Goal: Use online tool/utility: Use online tool/utility

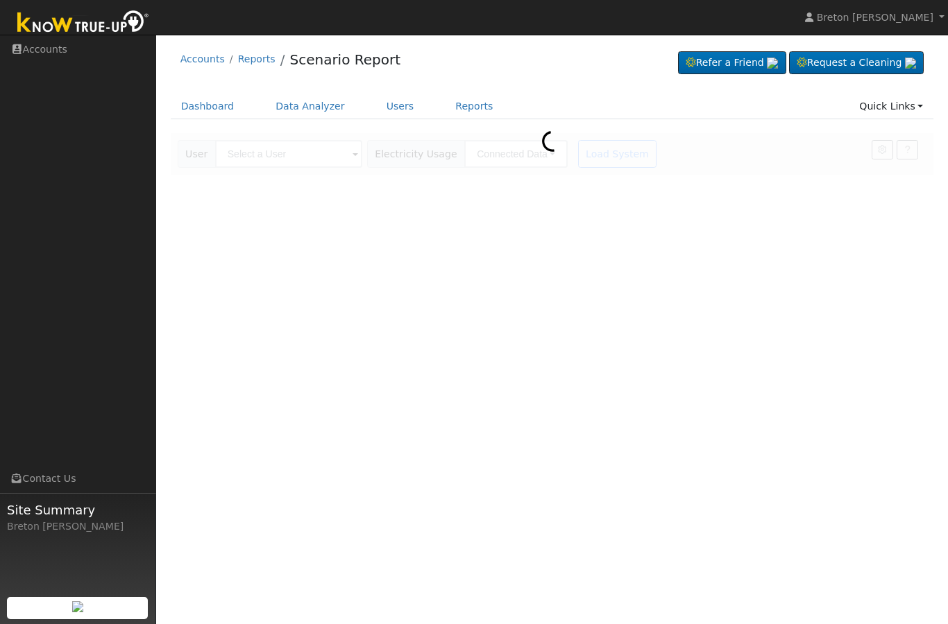
scroll to position [94, 381]
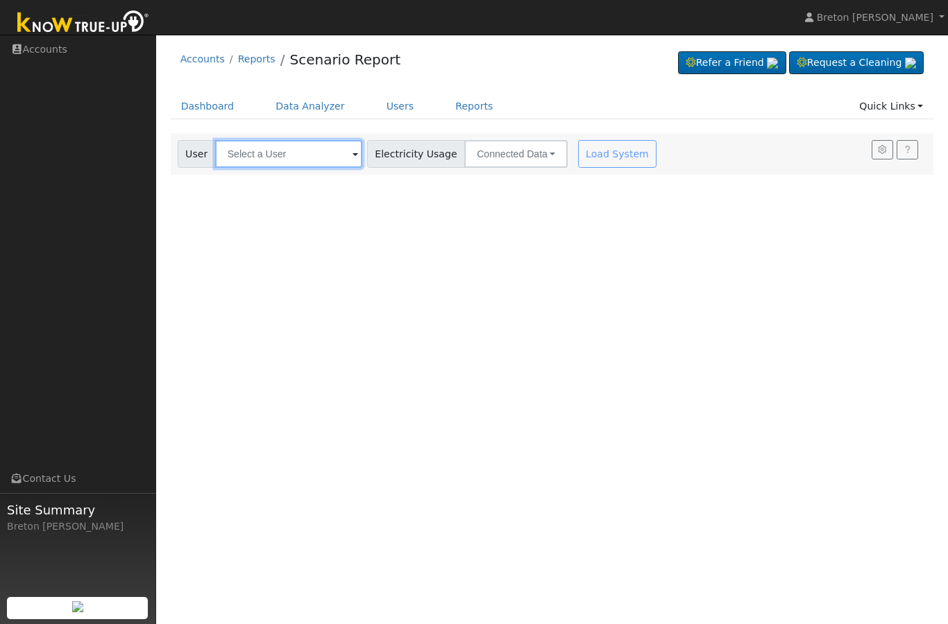
click at [254, 143] on input "text" at bounding box center [288, 154] width 147 height 28
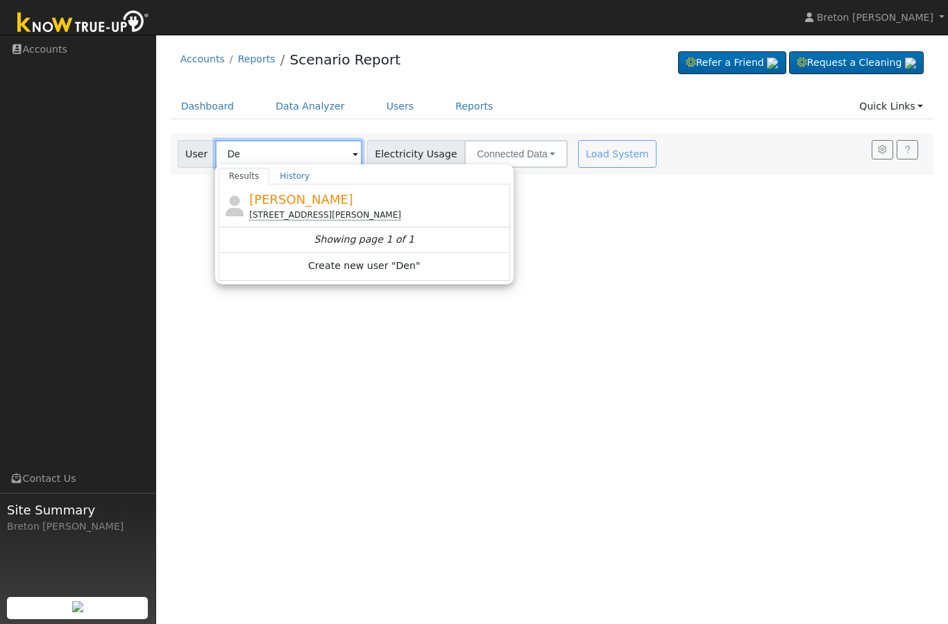
type input "D"
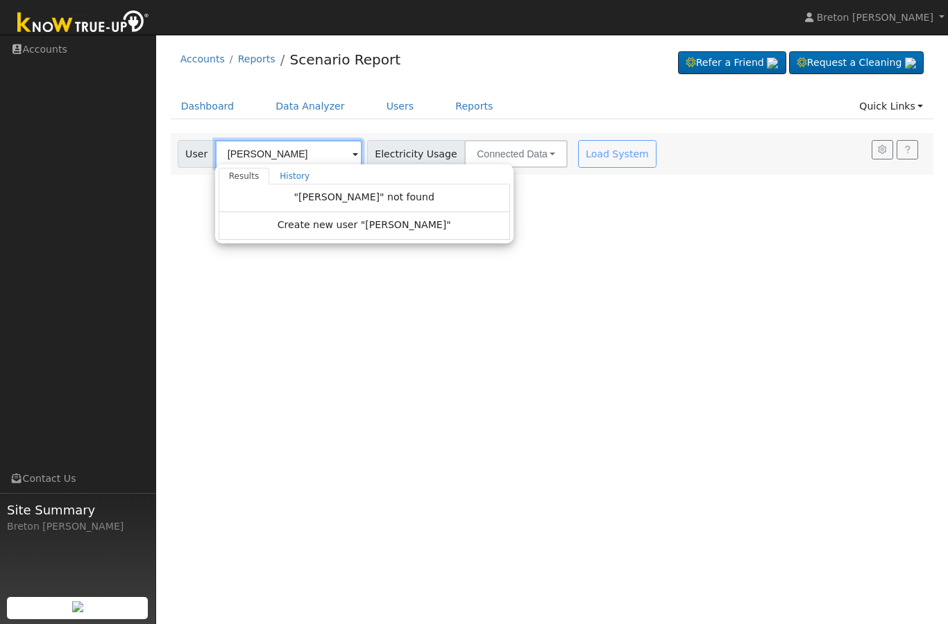
type input "[PERSON_NAME]"
click at [352, 153] on span at bounding box center [355, 155] width 6 height 16
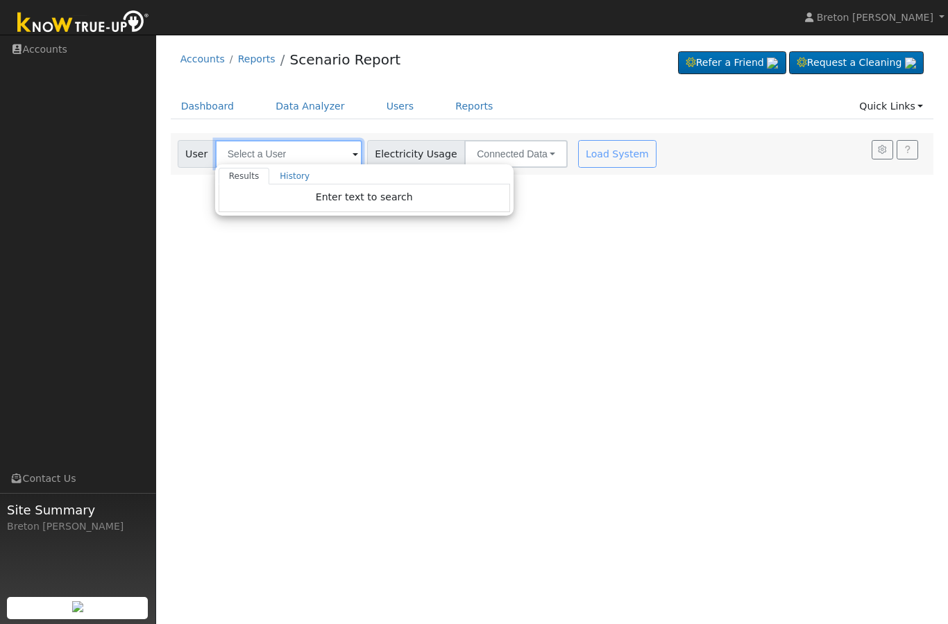
click at [266, 151] on input "text" at bounding box center [288, 154] width 147 height 28
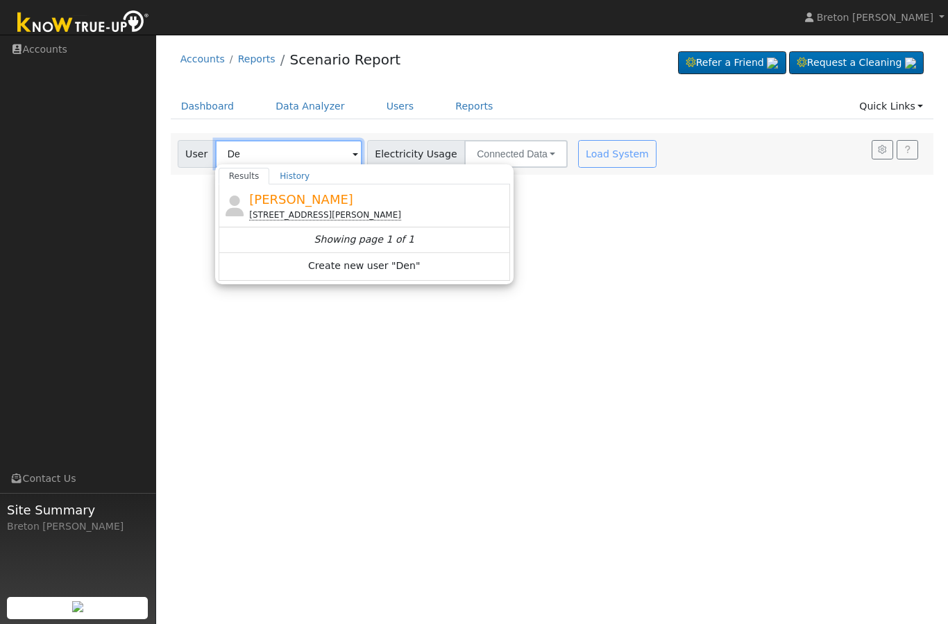
type input "D"
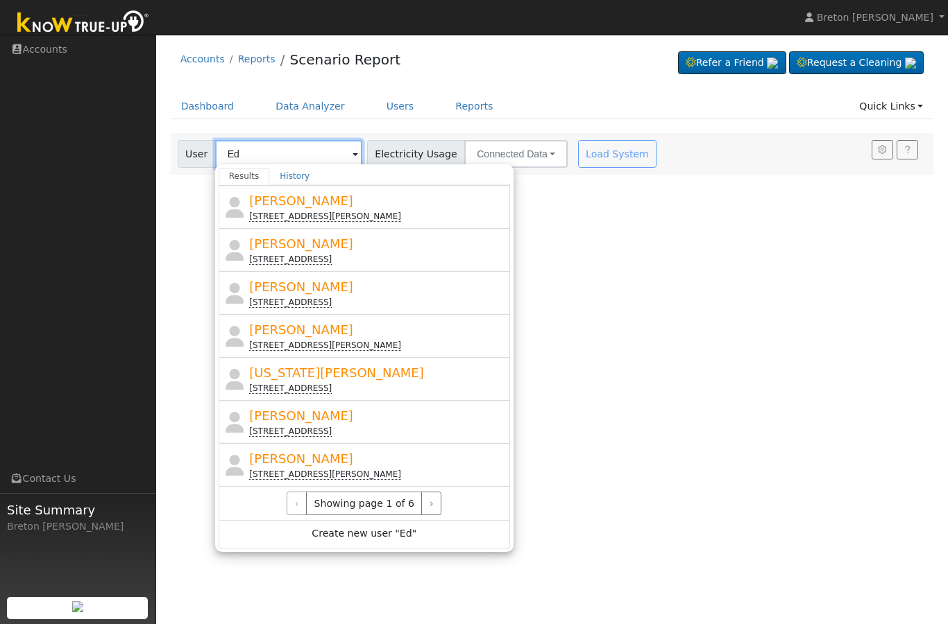
scroll to position [380, 0]
click at [431, 507] on button "›" at bounding box center [431, 504] width 20 height 24
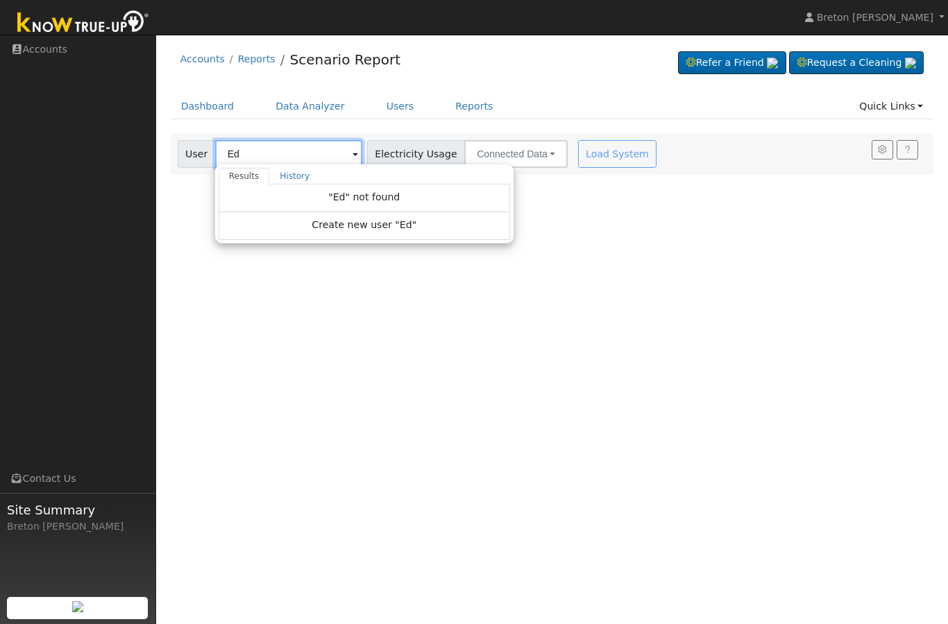
click at [253, 148] on input "Ed" at bounding box center [288, 154] width 147 height 28
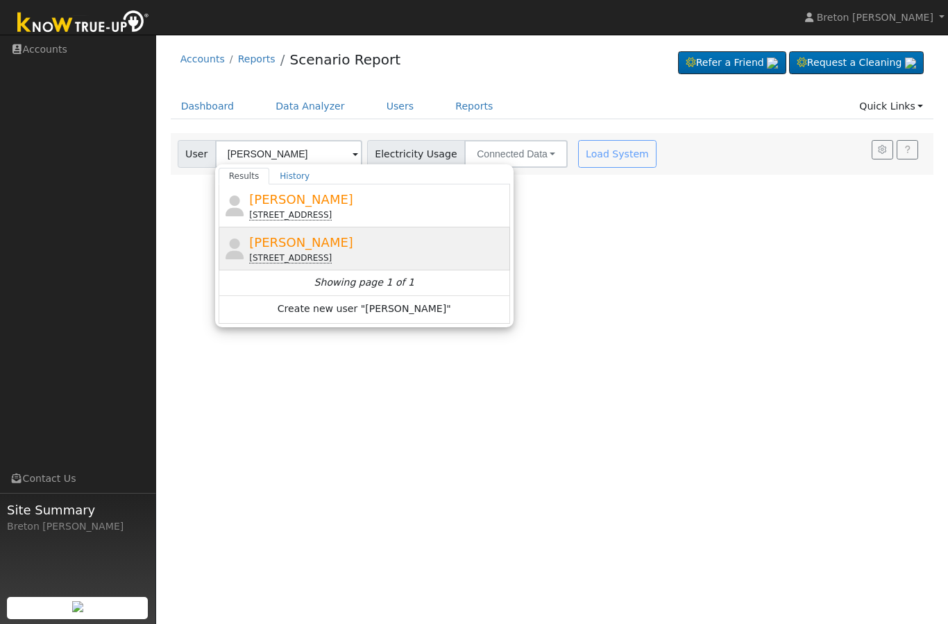
click at [303, 243] on span "[PERSON_NAME]" at bounding box center [301, 242] width 104 height 15
type input "[PERSON_NAME]"
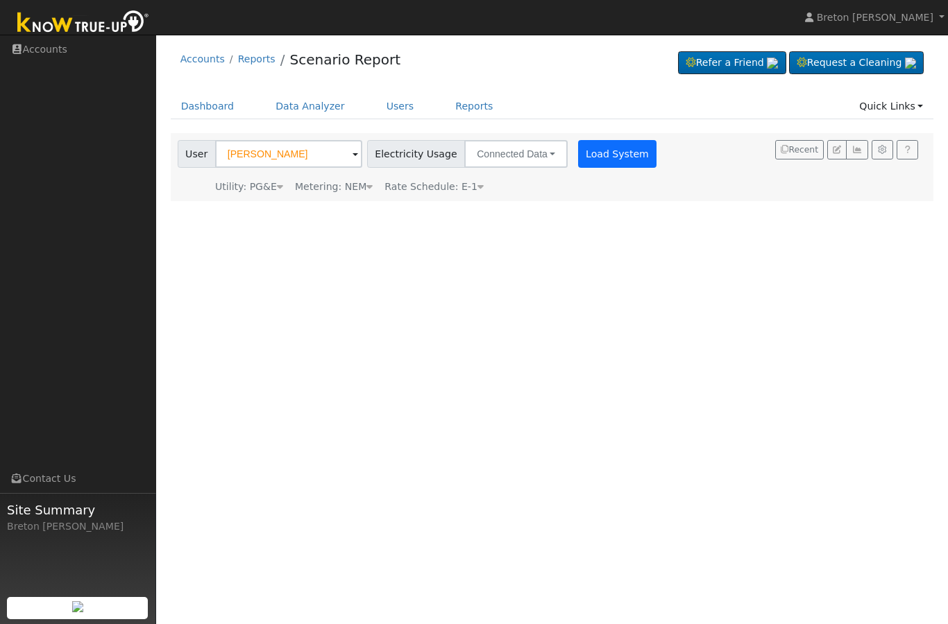
click at [578, 148] on button "Load System" at bounding box center [617, 154] width 79 height 28
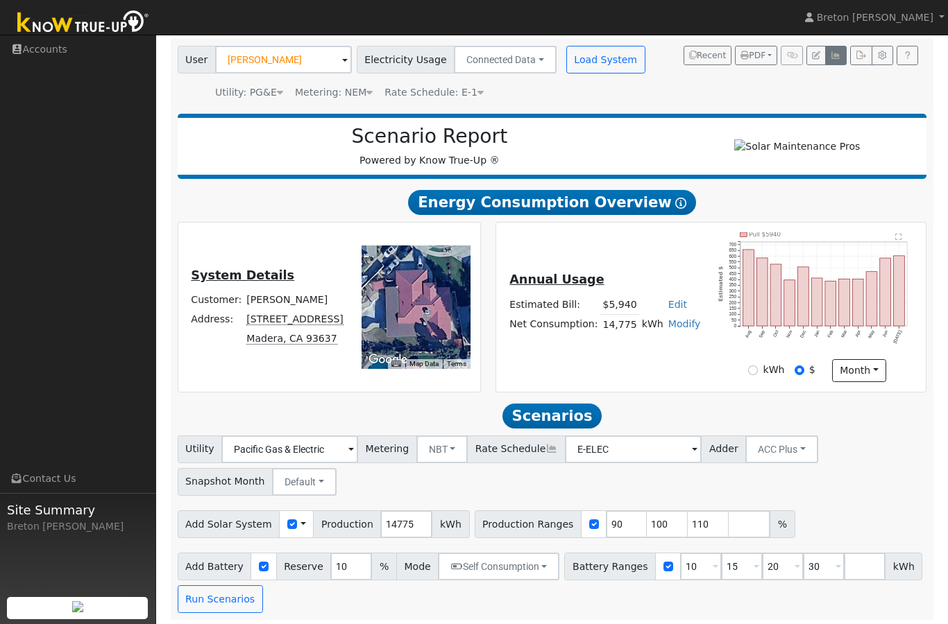
click at [833, 65] on button "button" at bounding box center [836, 55] width 22 height 19
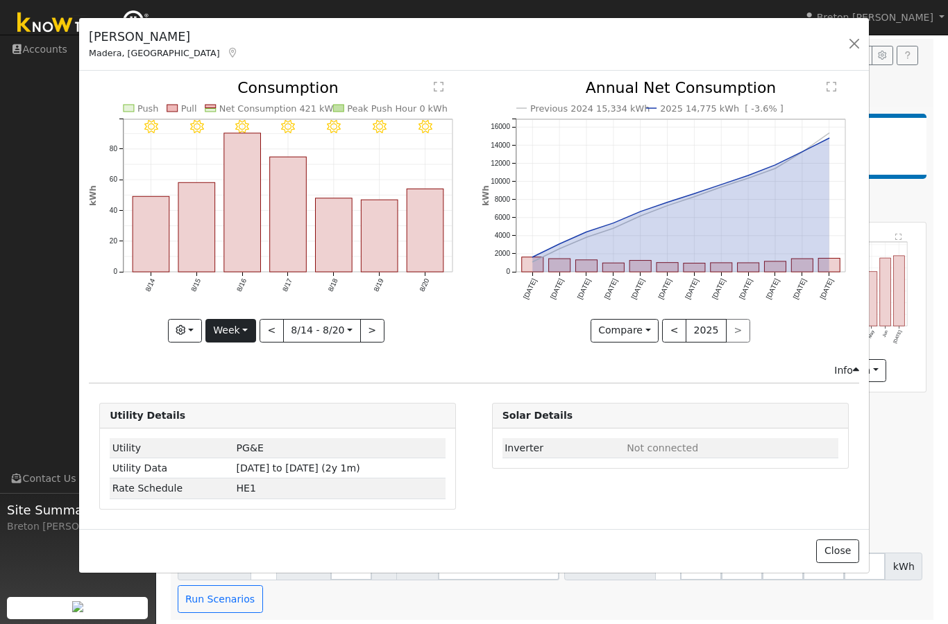
click at [237, 328] on button "Week" at bounding box center [230, 331] width 51 height 24
click at [230, 421] on link "Year" at bounding box center [254, 417] width 96 height 19
type input "[DATE]"
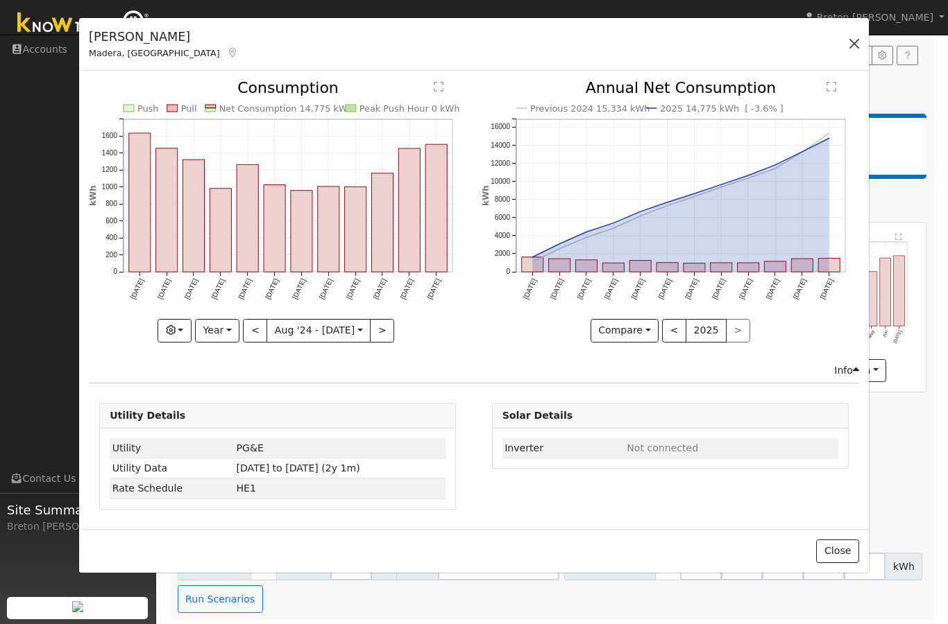
click at [854, 35] on button "button" at bounding box center [853, 43] width 19 height 19
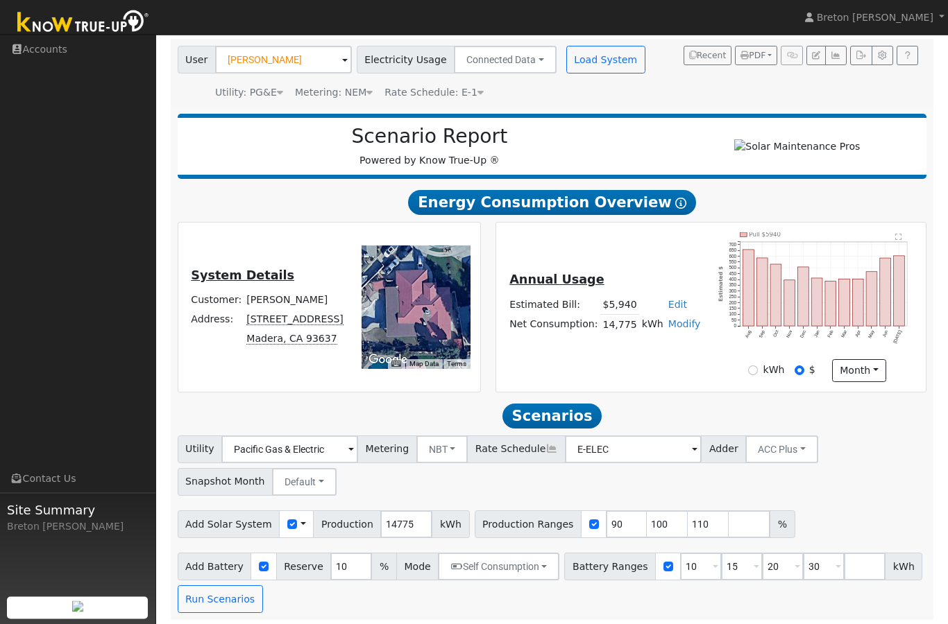
scroll to position [94, 0]
